Goal: Navigation & Orientation: Find specific page/section

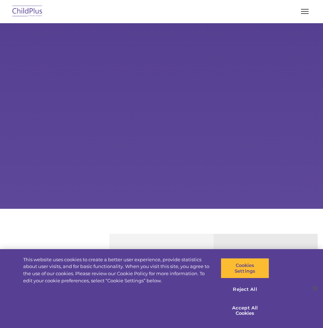
select select "MEDIUM"
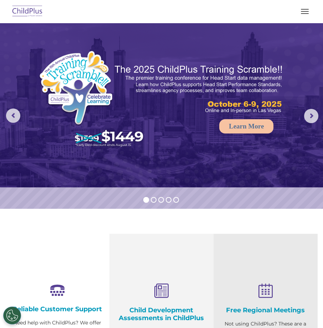
click at [305, 10] on button "button" at bounding box center [305, 11] width 15 height 11
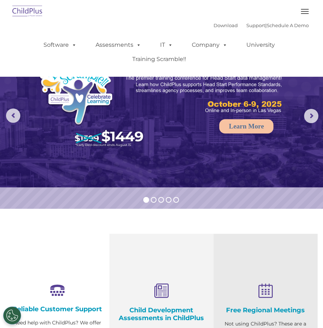
click at [305, 10] on button "button" at bounding box center [305, 11] width 15 height 11
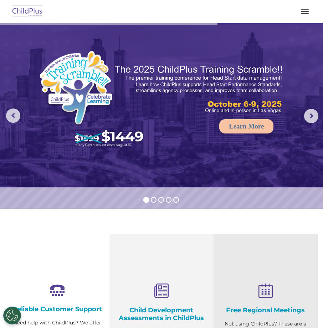
click at [306, 12] on button "button" at bounding box center [305, 11] width 15 height 11
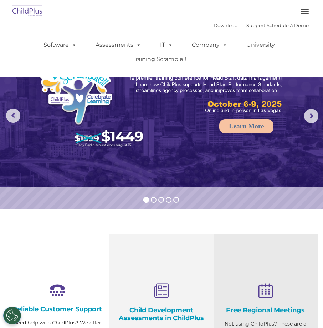
click at [42, 21] on div "Download Support | Schedule A Demo  MENU MENU Software ChildPlus: The original…" at bounding box center [161, 47] width 305 height 54
click at [37, 14] on img at bounding box center [28, 11] width 34 height 17
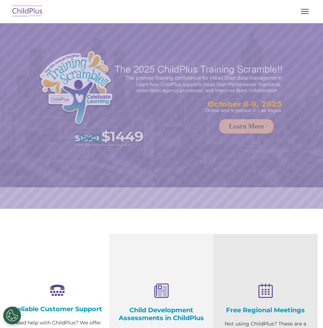
select select "MEDIUM"
